Goal: Task Accomplishment & Management: Manage account settings

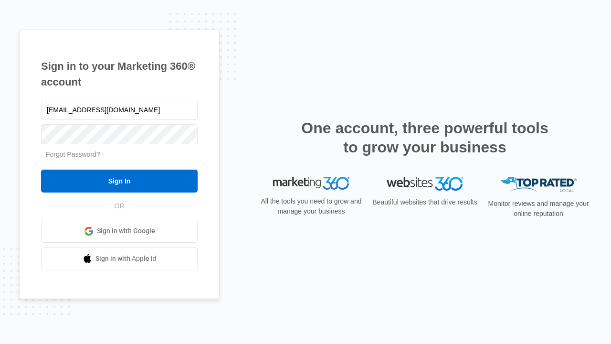
type input "[EMAIL_ADDRESS][DOMAIN_NAME]"
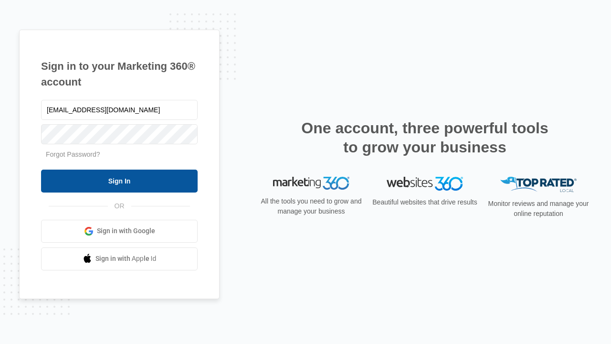
click at [119, 180] on input "Sign In" at bounding box center [119, 180] width 157 height 23
